Goal: Task Accomplishment & Management: Use online tool/utility

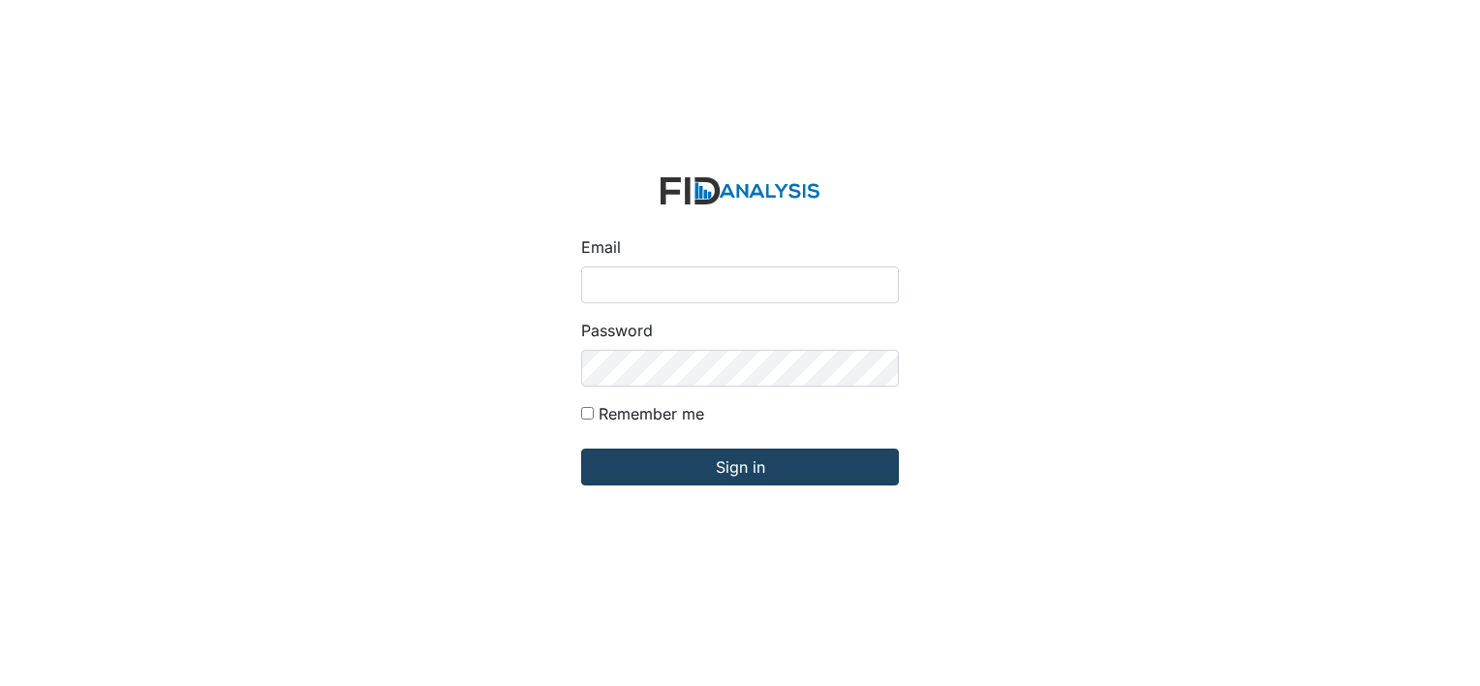
type input "[EMAIL_ADDRESS][DOMAIN_NAME]"
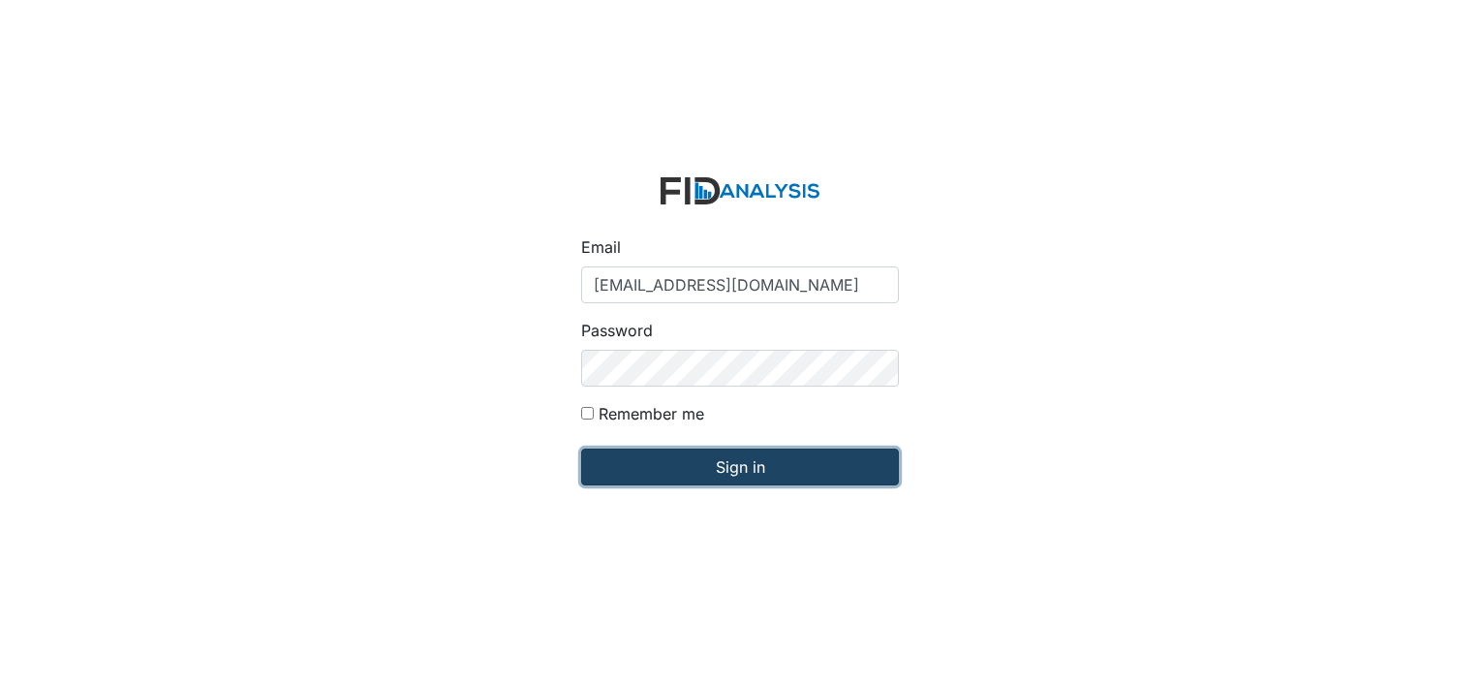
click at [763, 483] on input "Sign in" at bounding box center [740, 466] width 318 height 37
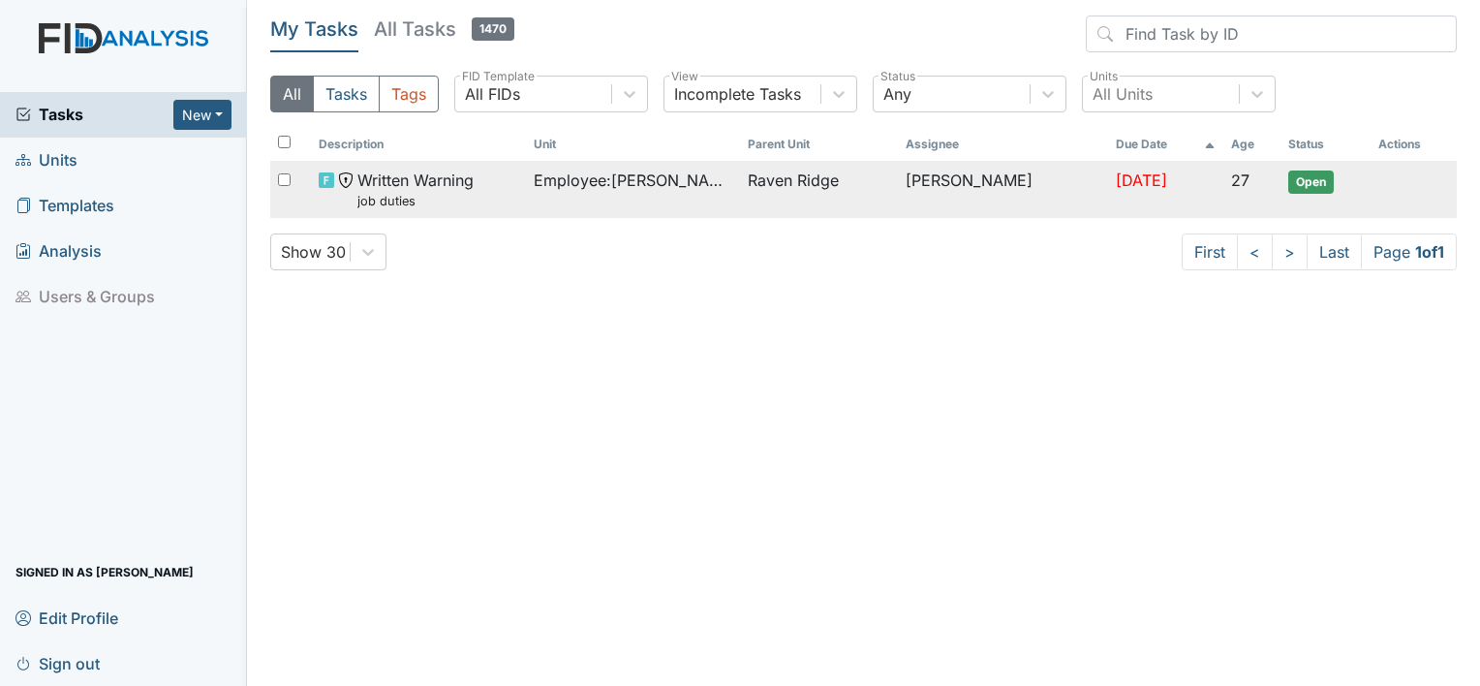
click at [1112, 190] on td "Sep 4, 2025" at bounding box center [1166, 189] width 116 height 57
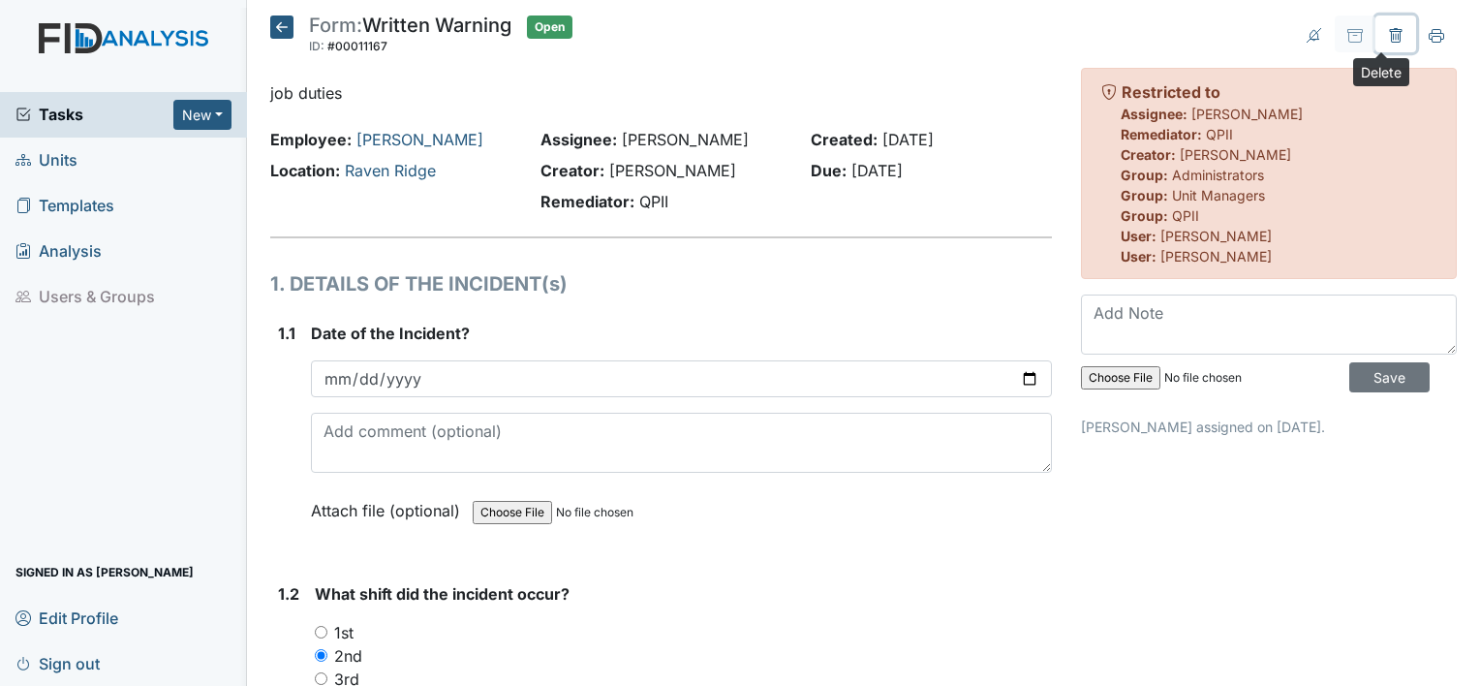
click at [1393, 33] on icon at bounding box center [1396, 36] width 6 height 7
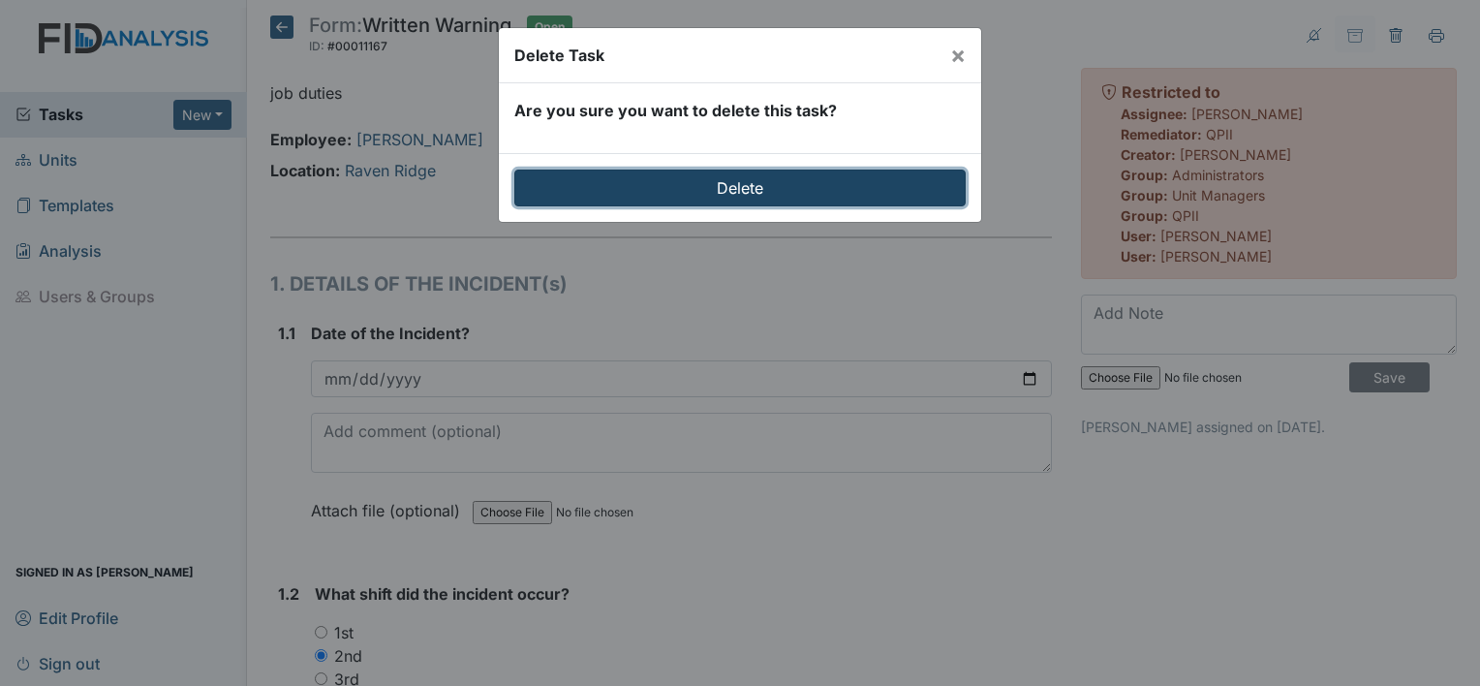
click at [781, 193] on input "Delete" at bounding box center [739, 187] width 451 height 37
